Goal: Obtain resource: Obtain resource

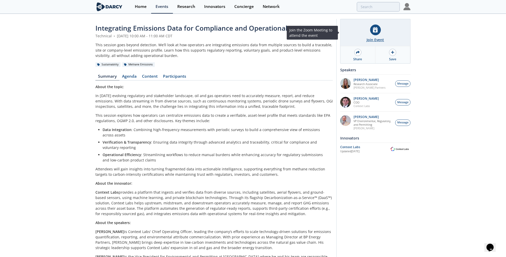
click at [376, 33] on div at bounding box center [375, 30] width 11 height 11
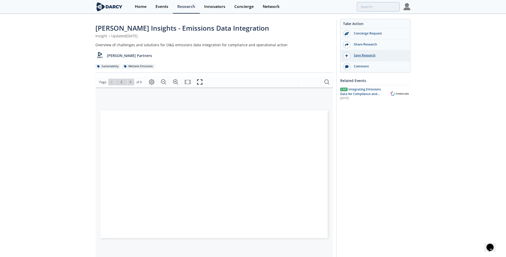
click at [357, 57] on div "Save Research" at bounding box center [379, 55] width 57 height 5
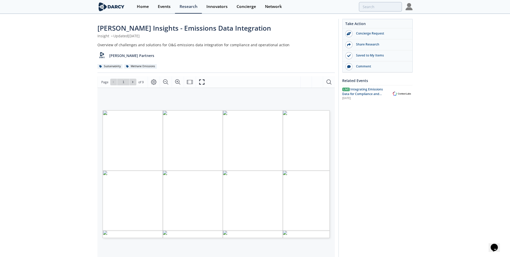
type input "2"
type input "3"
type input "4"
type input "2"
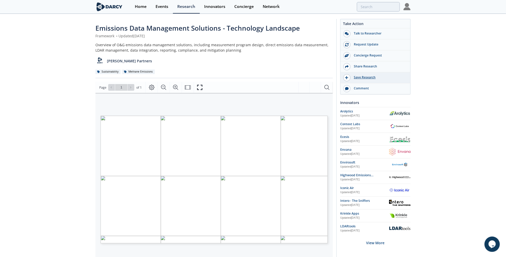
click at [365, 76] on div "Save Research" at bounding box center [379, 77] width 57 height 5
